Goal: Information Seeking & Learning: Learn about a topic

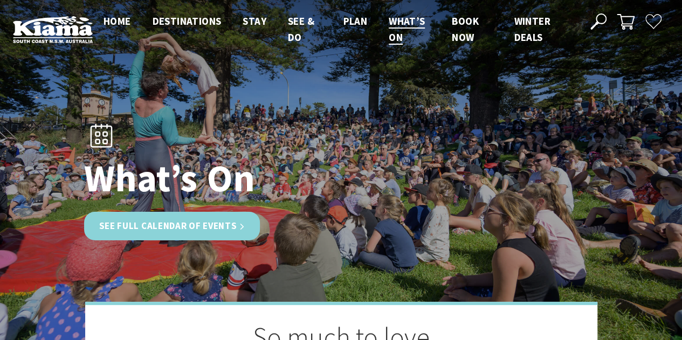
click at [211, 227] on link "See Full Calendar of Events" at bounding box center [172, 226] width 176 height 29
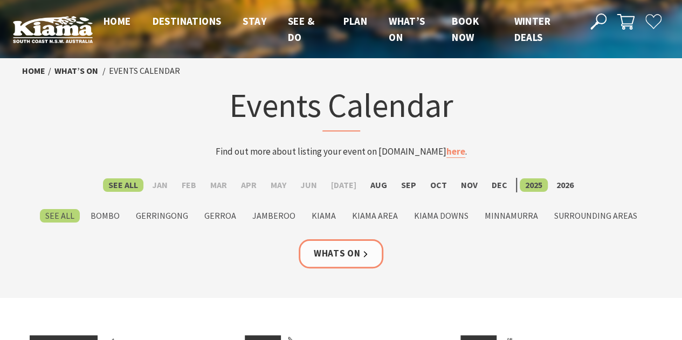
click at [446, 183] on ul "See All Jan Feb Mar Apr May Jun [DATE] Aug Sep Oct Nov [DATE] 2026" at bounding box center [341, 185] width 638 height 15
click at [437, 181] on label "Oct" at bounding box center [438, 184] width 27 height 13
click at [0, 0] on input "Oct" at bounding box center [0, 0] width 0 height 0
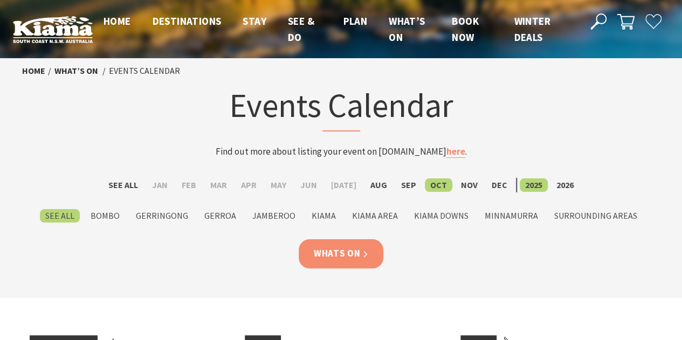
click at [353, 254] on link "Whats On" at bounding box center [341, 253] width 85 height 29
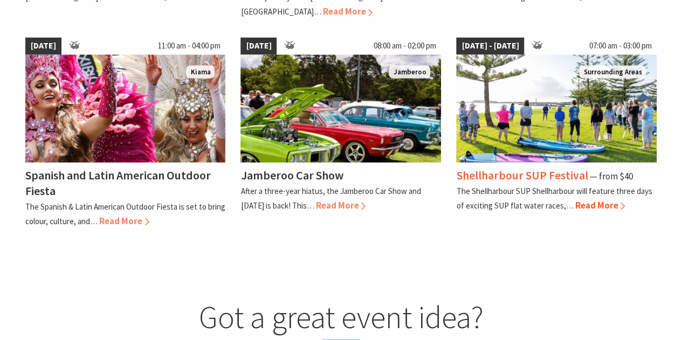
scroll to position [952, 0]
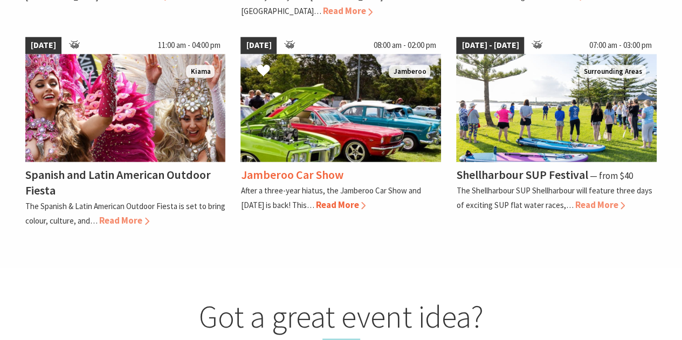
click at [347, 198] on span "Read More" at bounding box center [340, 204] width 50 height 12
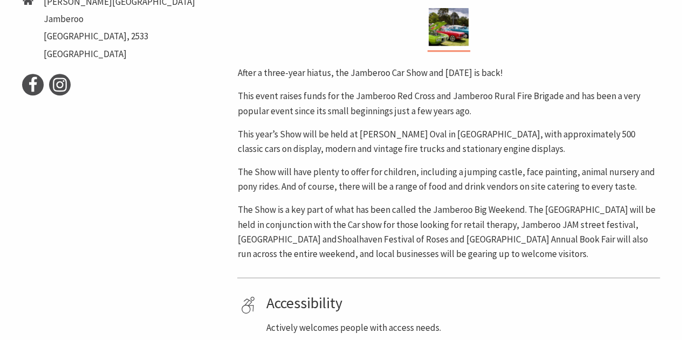
scroll to position [480, 0]
